Goal: Ask a question

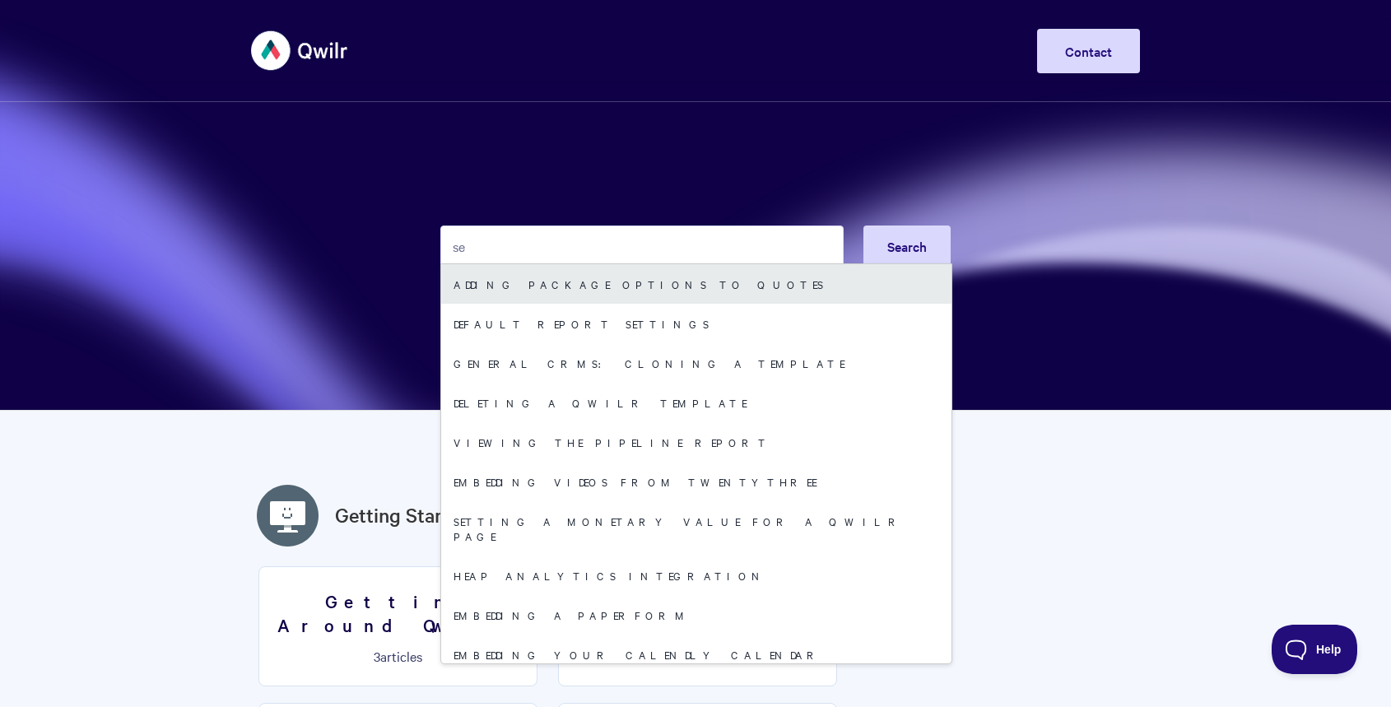
type input "s"
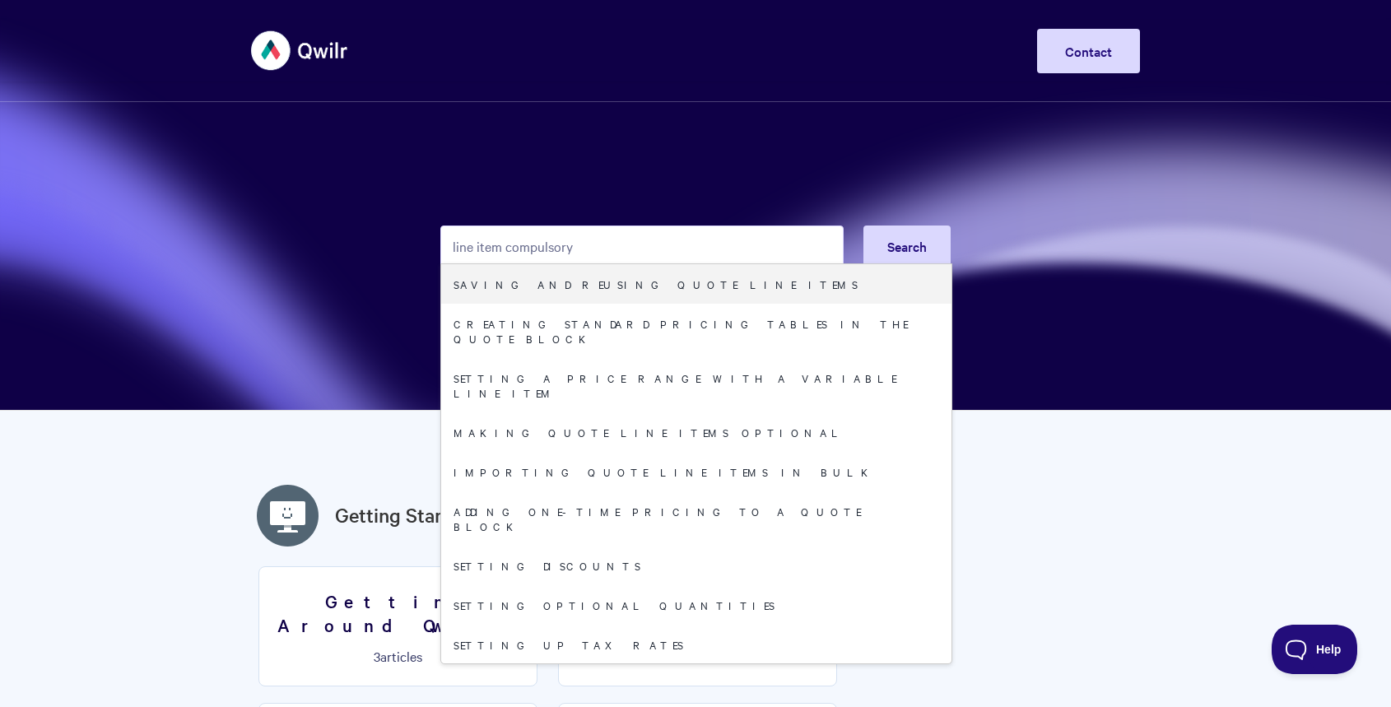
type input "line item compulsory"
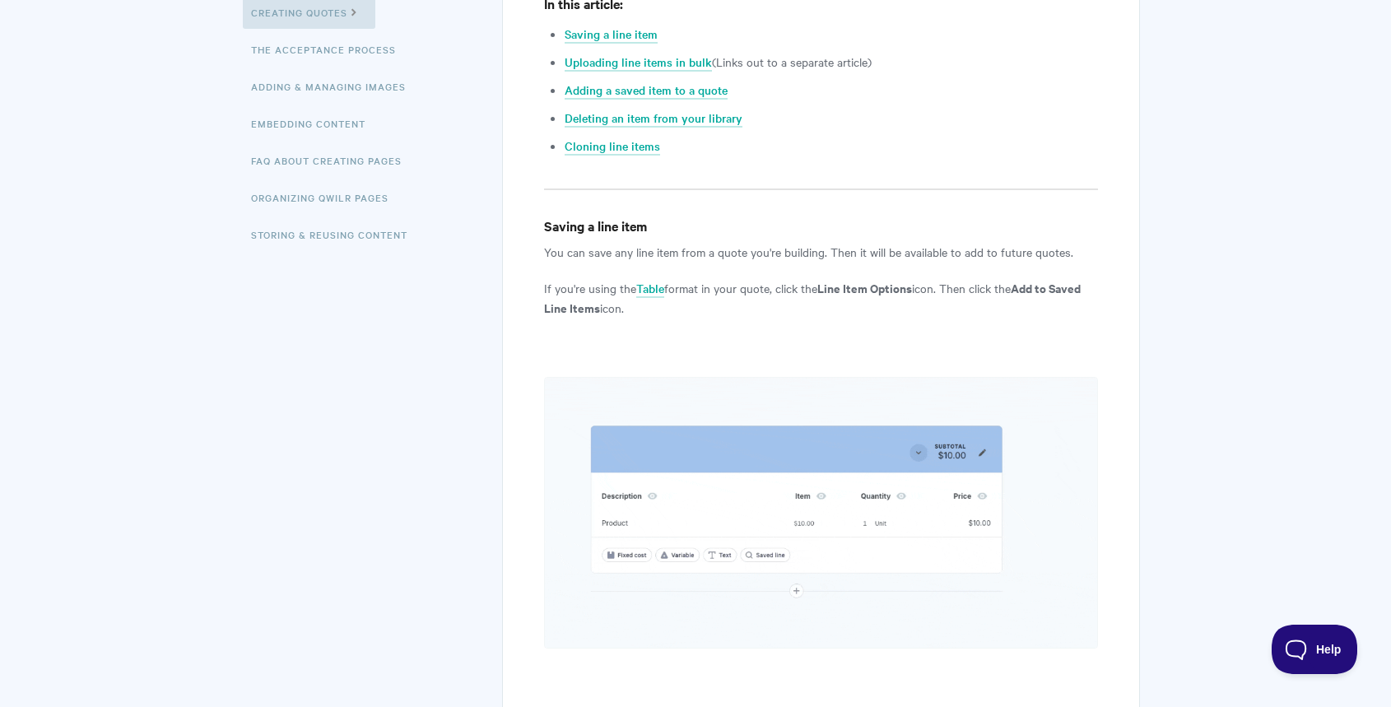
scroll to position [576, 0]
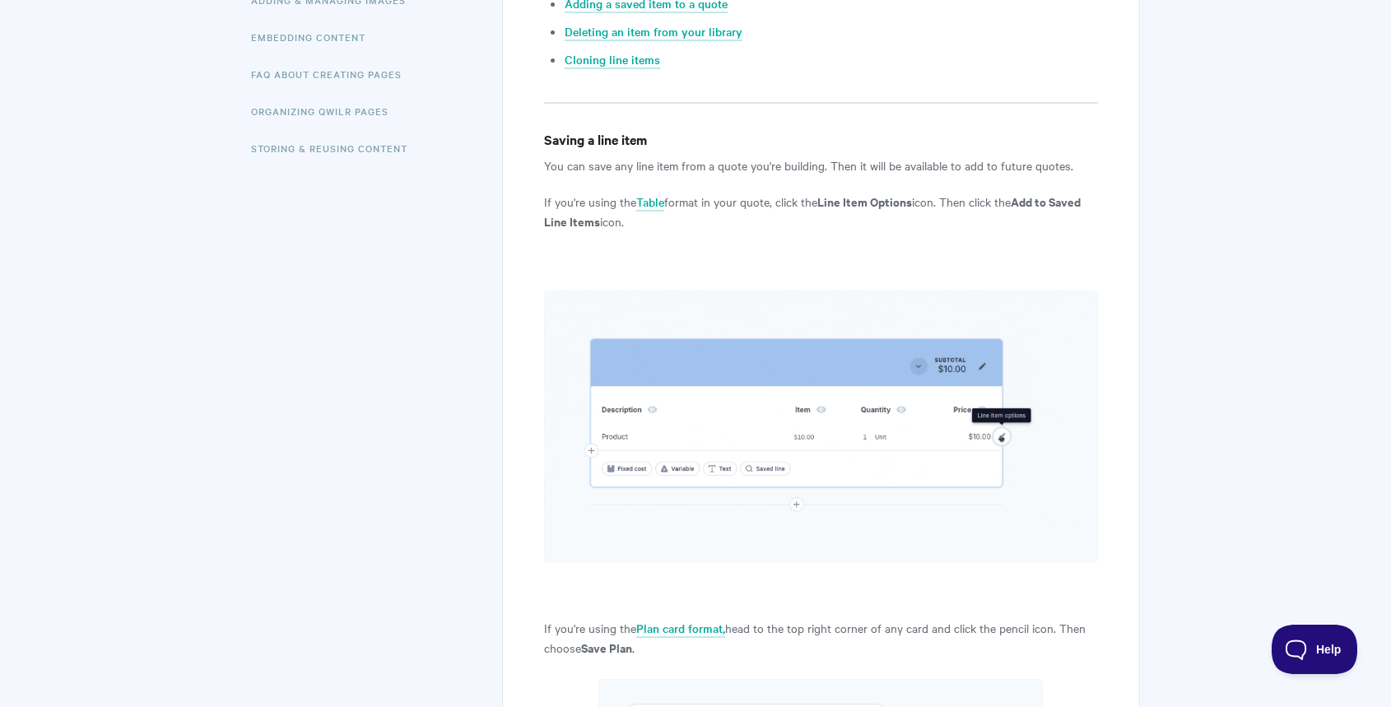
scroll to position [0, 0]
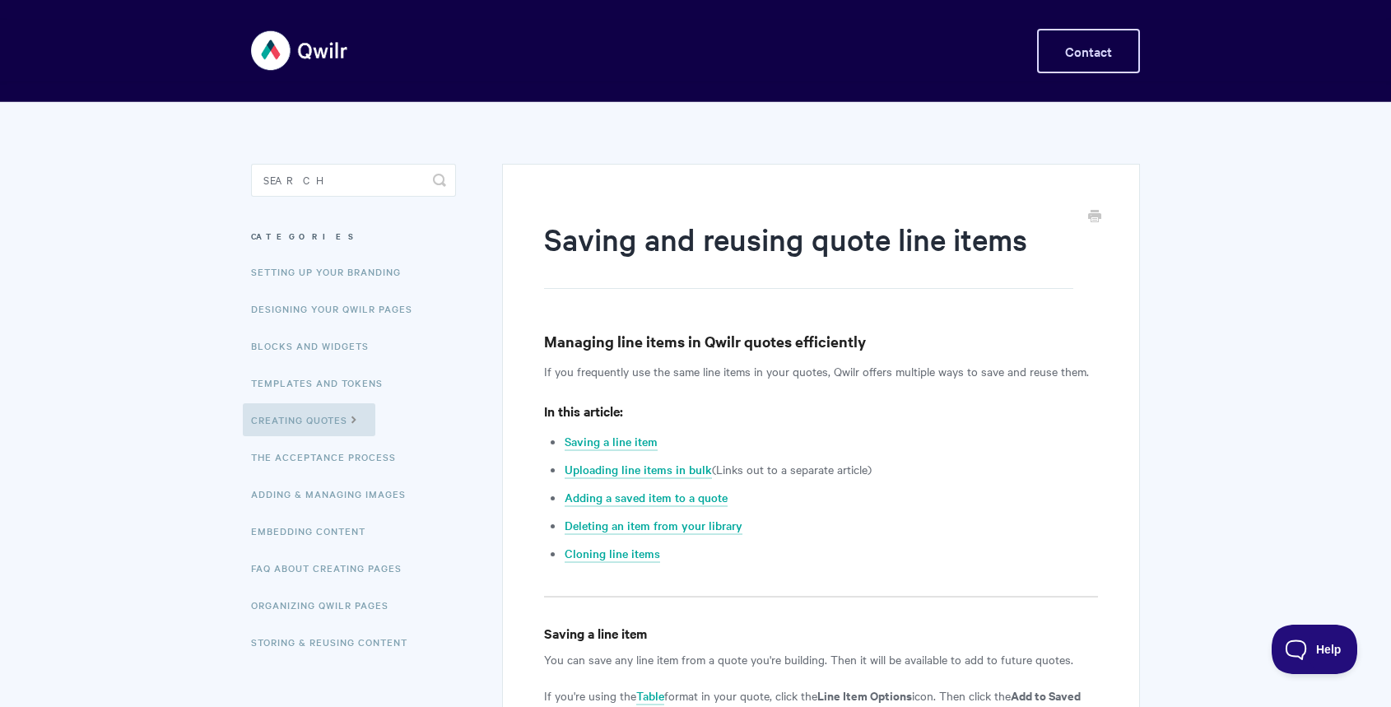
click at [1100, 54] on link "Contact" at bounding box center [1088, 51] width 103 height 44
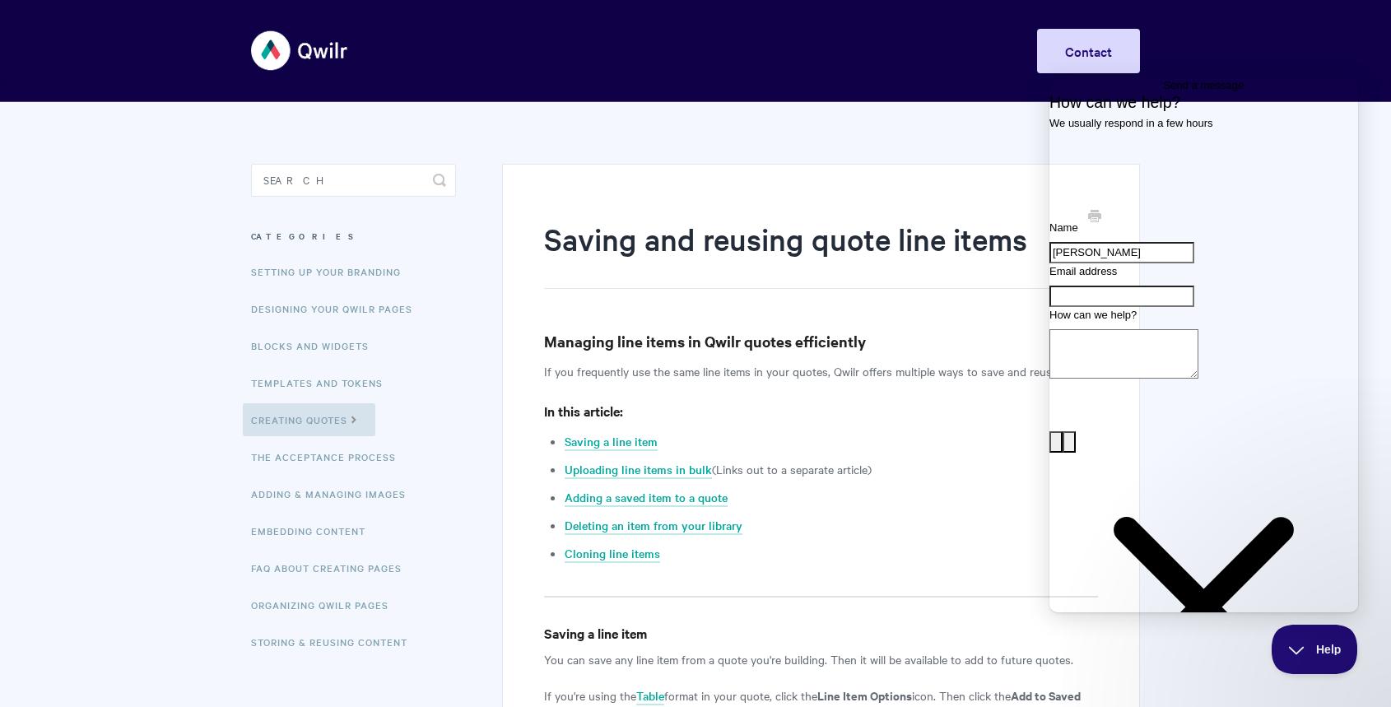
type input "Dave Ginley"
type input "sales@reimaster.com.au"
click at [1174, 379] on textarea "How can we help?" at bounding box center [1124, 353] width 149 height 49
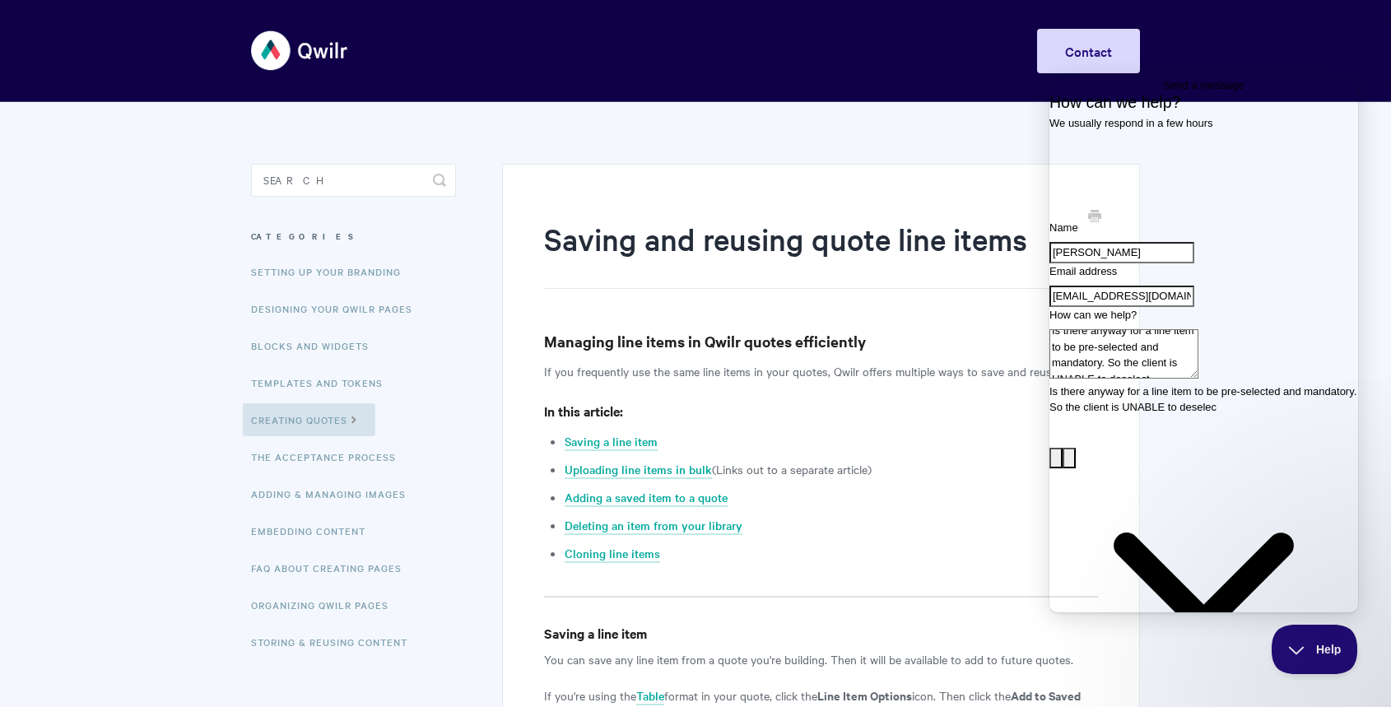
scroll to position [6, 0]
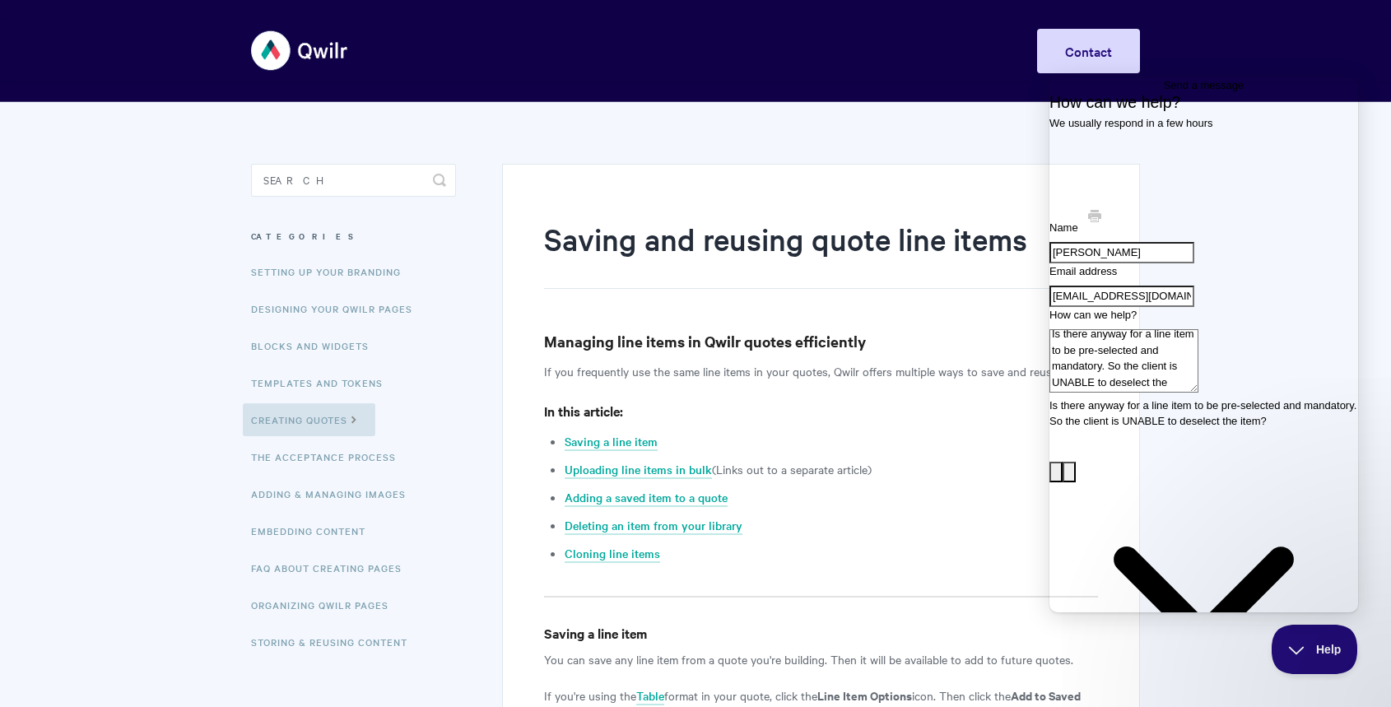
type textarea "Is there anyway for a line item to be pre-selected and mandatory. So the client…"
click at [1063, 474] on button "image-plus" at bounding box center [1056, 472] width 13 height 21
type input "C:\fakepath\Screenshot 2025-09-25 120849.png"
